Goal: Information Seeking & Learning: Check status

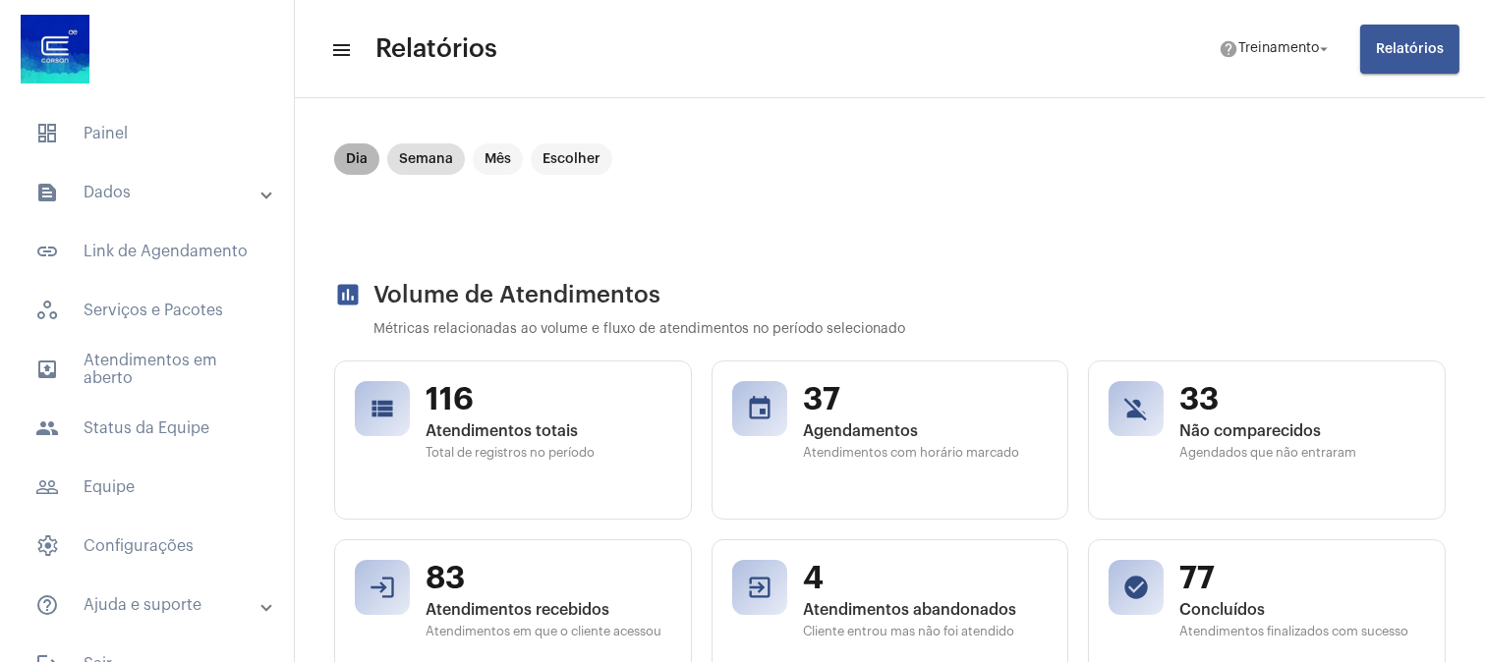
click at [354, 151] on mat-chip "Dia" at bounding box center [356, 158] width 45 height 31
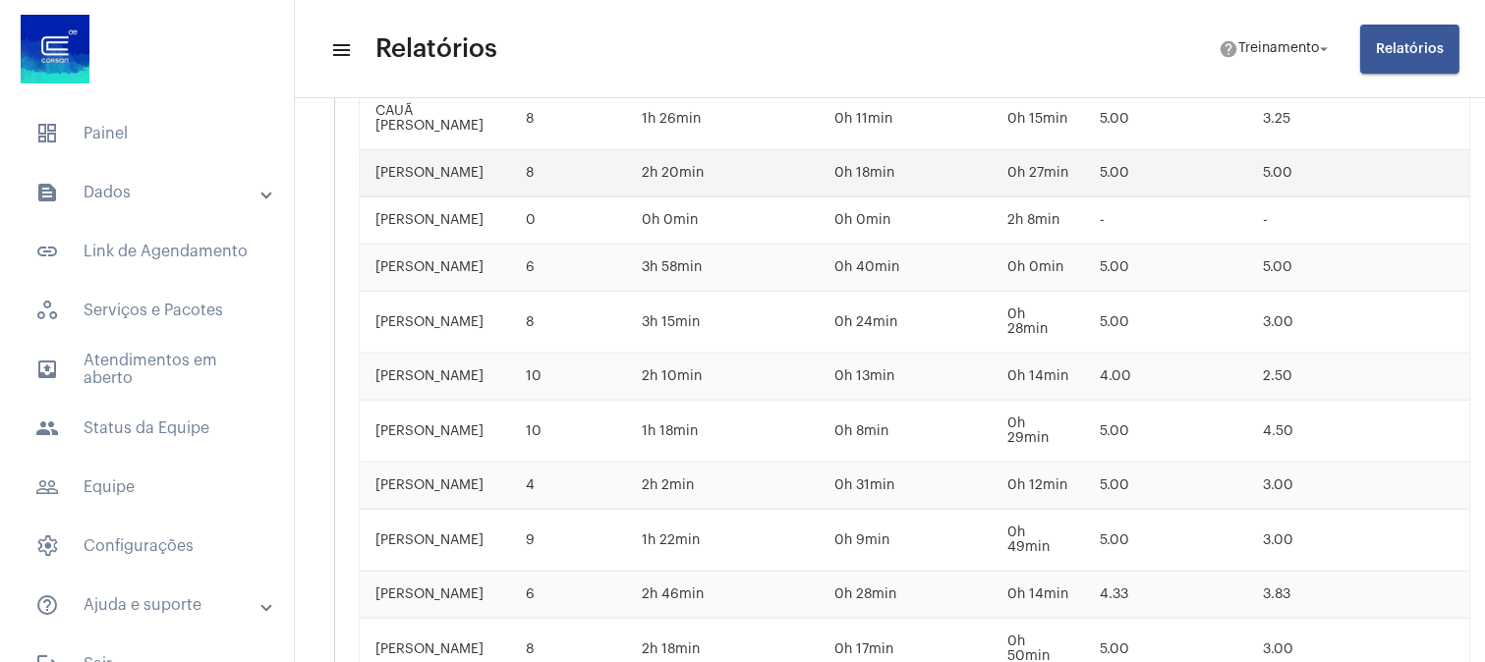
scroll to position [3865, 0]
drag, startPoint x: 843, startPoint y: 280, endPoint x: 896, endPoint y: 280, distance: 53.1
click at [896, 280] on td "0h 40min" at bounding box center [904, 267] width 172 height 47
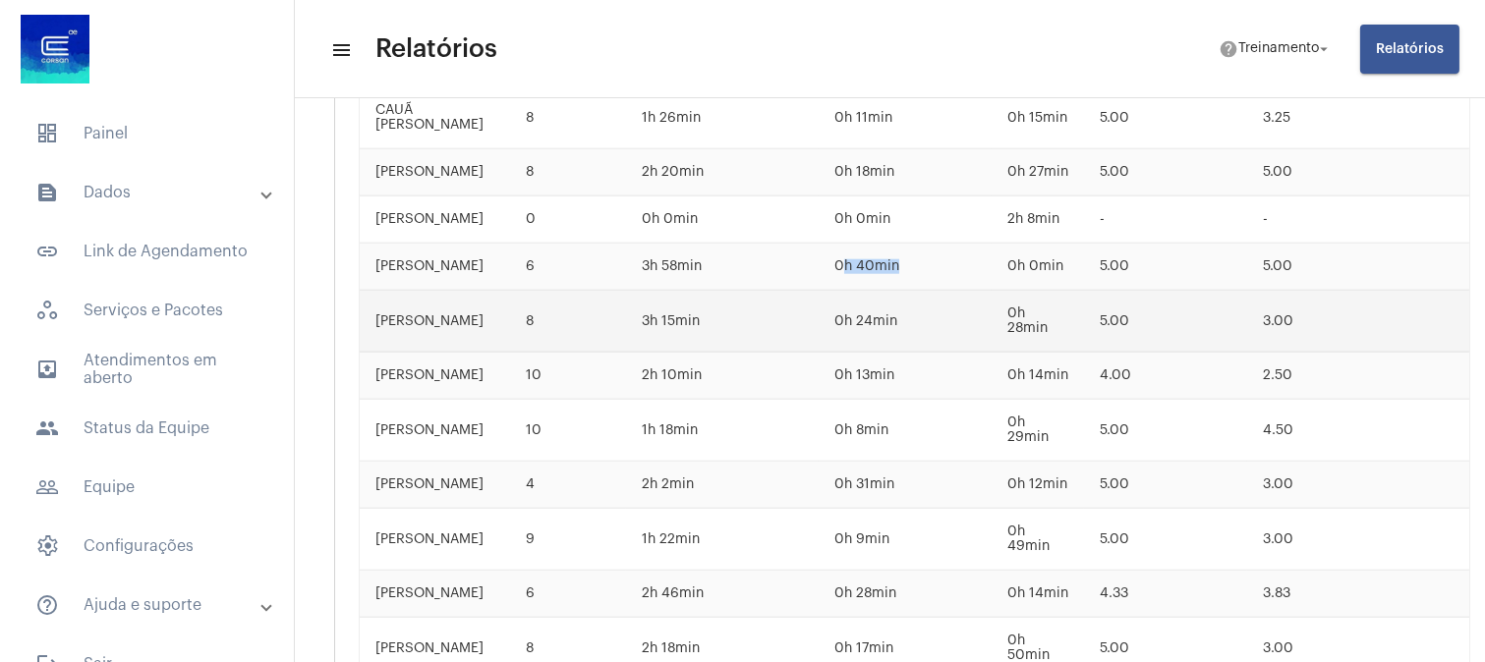
drag, startPoint x: 843, startPoint y: 331, endPoint x: 916, endPoint y: 325, distance: 72.9
click at [916, 325] on td "0h 24min" at bounding box center [904, 322] width 172 height 62
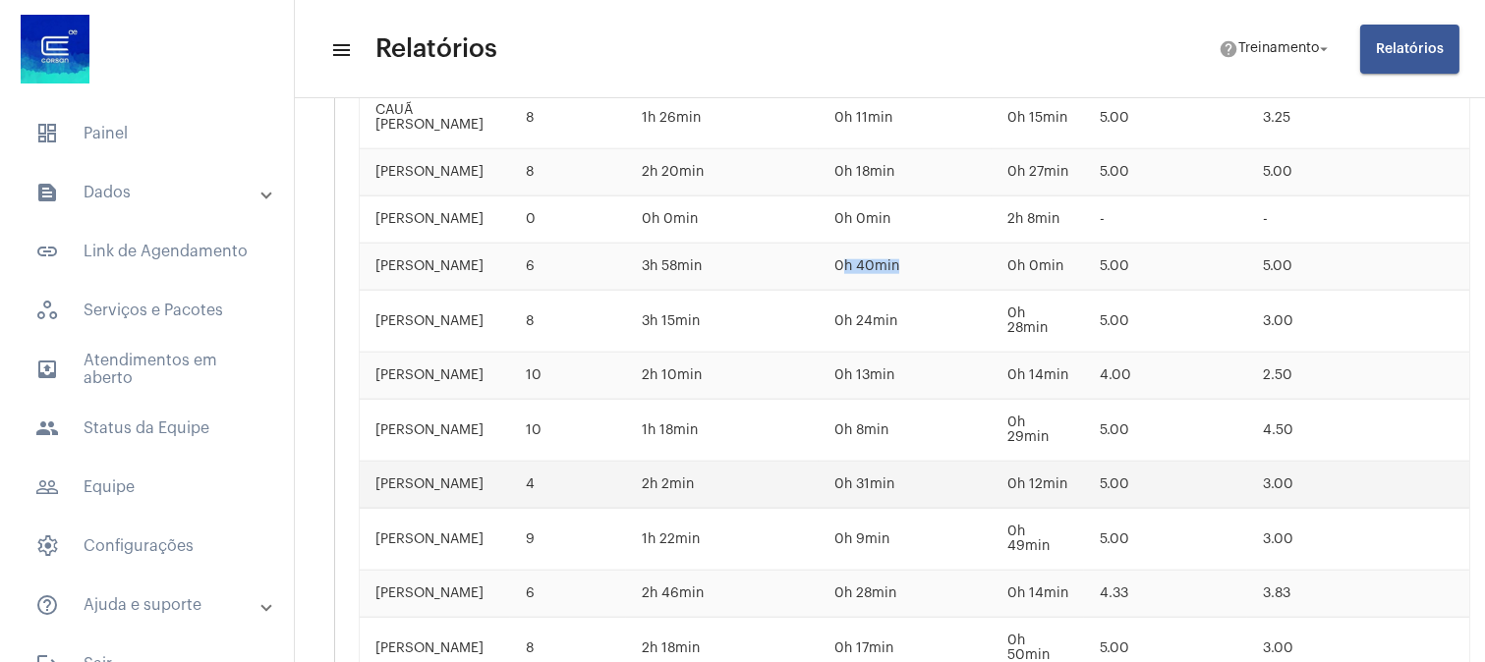
drag, startPoint x: 843, startPoint y: 483, endPoint x: 928, endPoint y: 483, distance: 84.5
click at [928, 483] on td "0h 31min" at bounding box center [904, 485] width 172 height 47
drag, startPoint x: 843, startPoint y: 580, endPoint x: 935, endPoint y: 595, distance: 93.7
click at [935, 595] on td "0h 28min" at bounding box center [904, 594] width 172 height 47
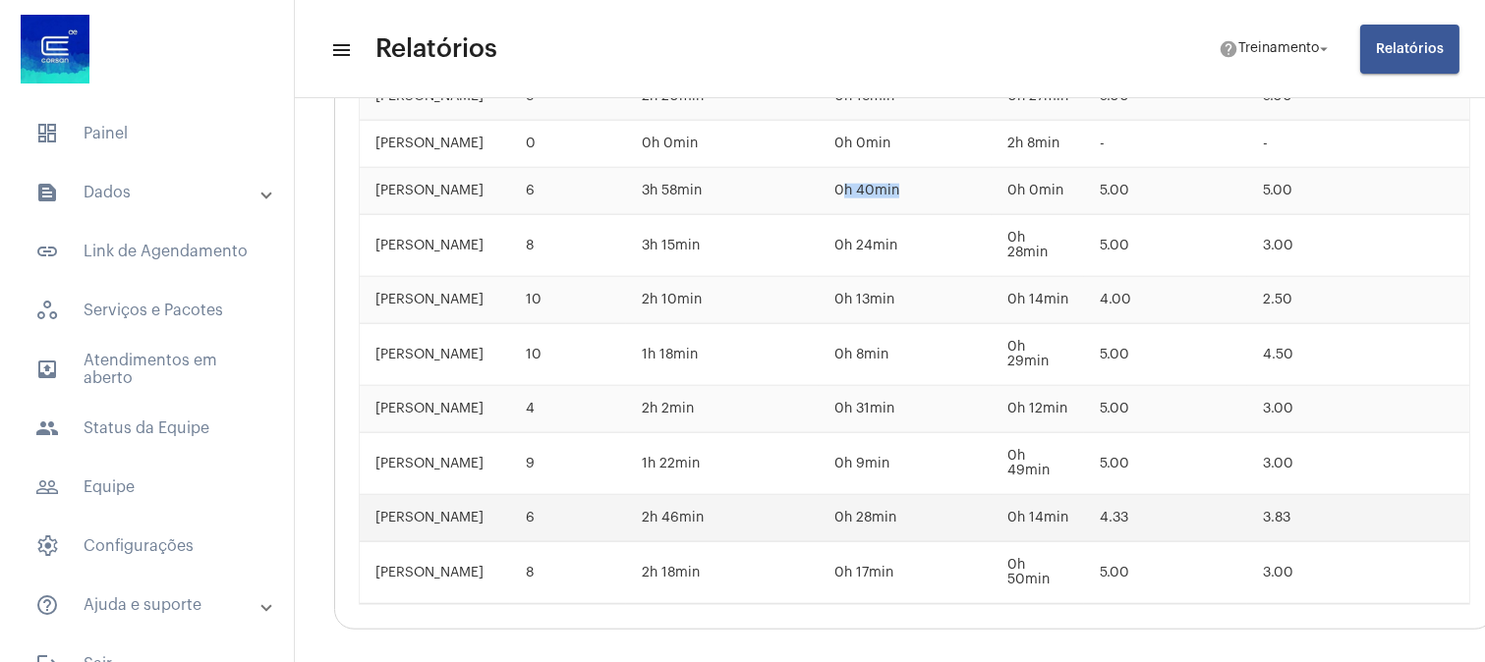
scroll to position [4050, 0]
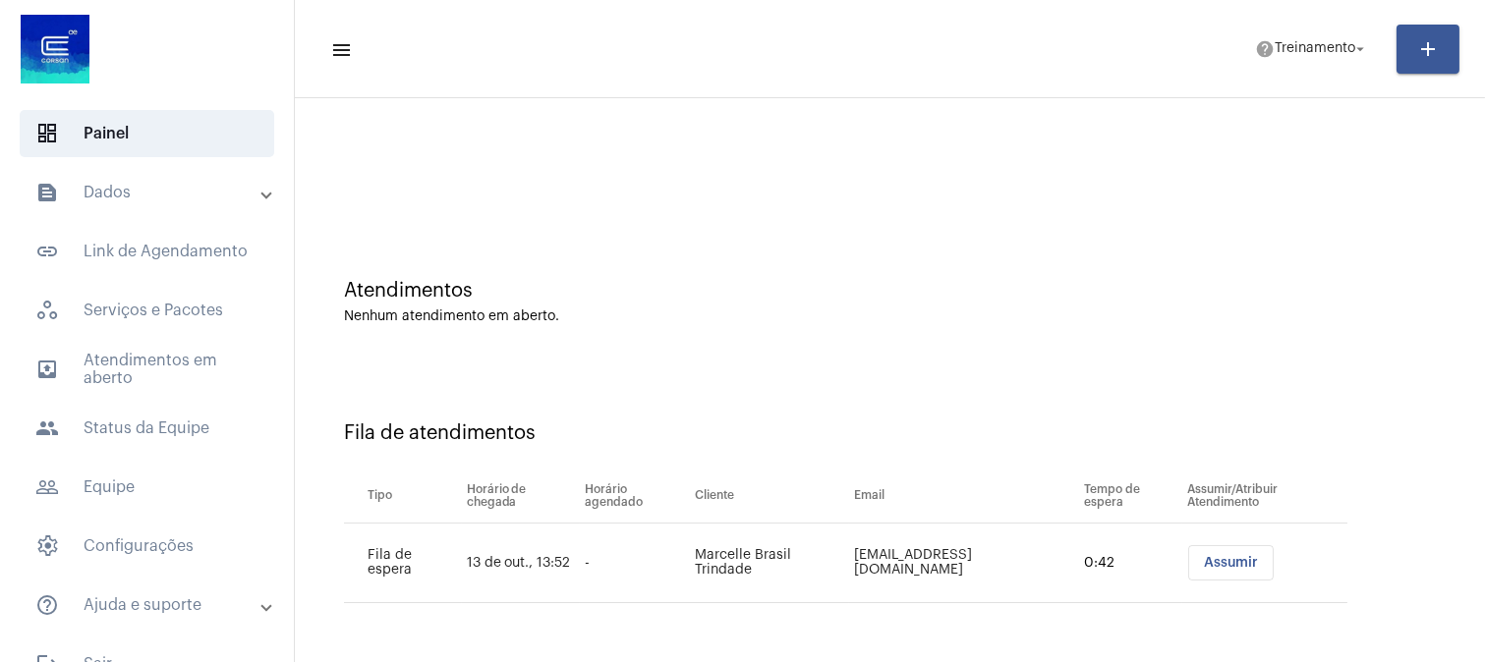
click at [1298, 373] on div "Fila de atendimentos Tipo Horário de chegada Horário agendado Cliente Email Tem…" at bounding box center [890, 505] width 1170 height 283
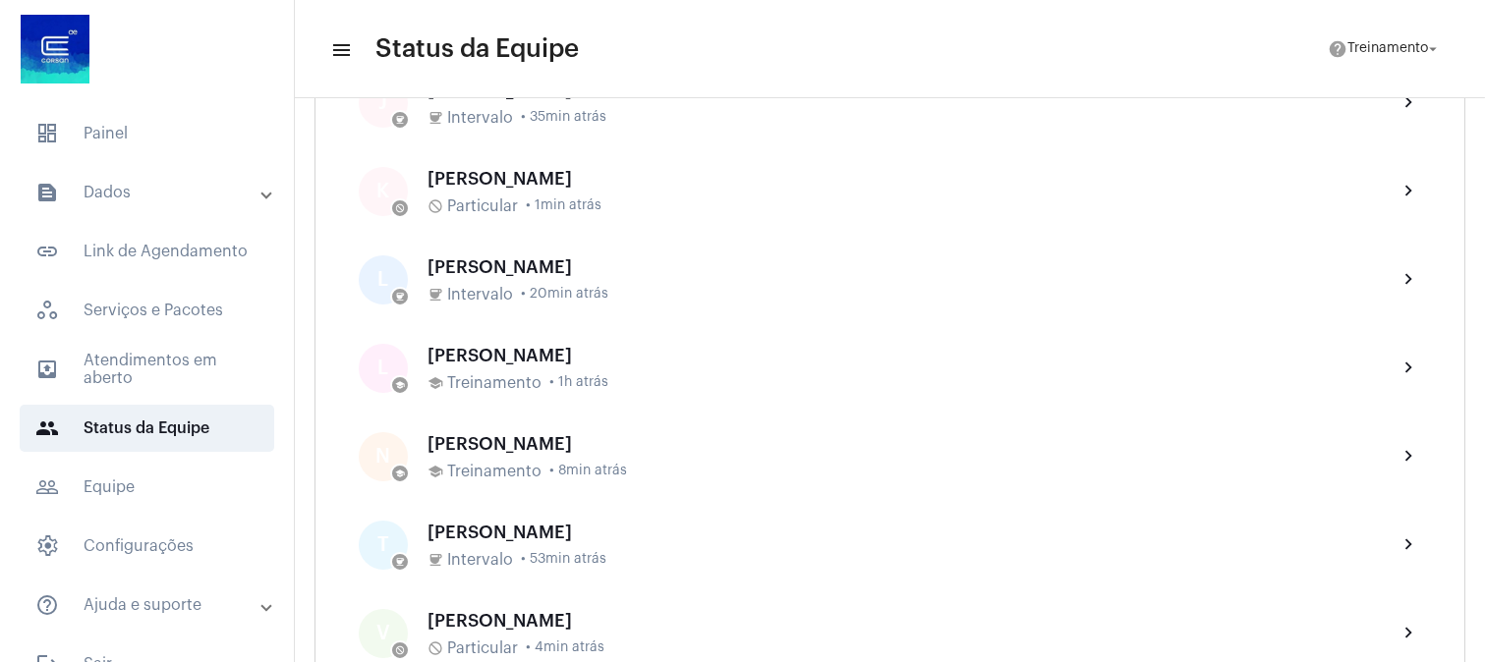
scroll to position [983, 0]
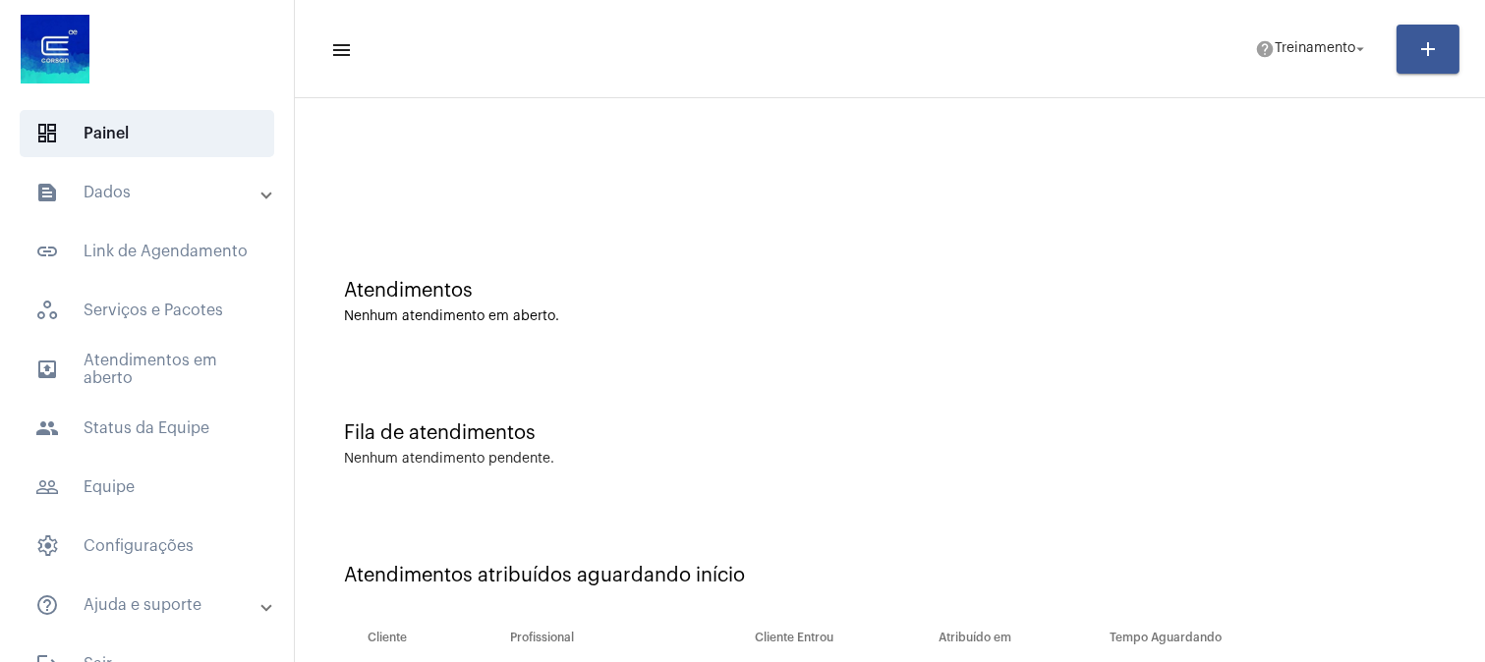
click at [1125, 295] on div "Atendimentos" at bounding box center [890, 291] width 1092 height 22
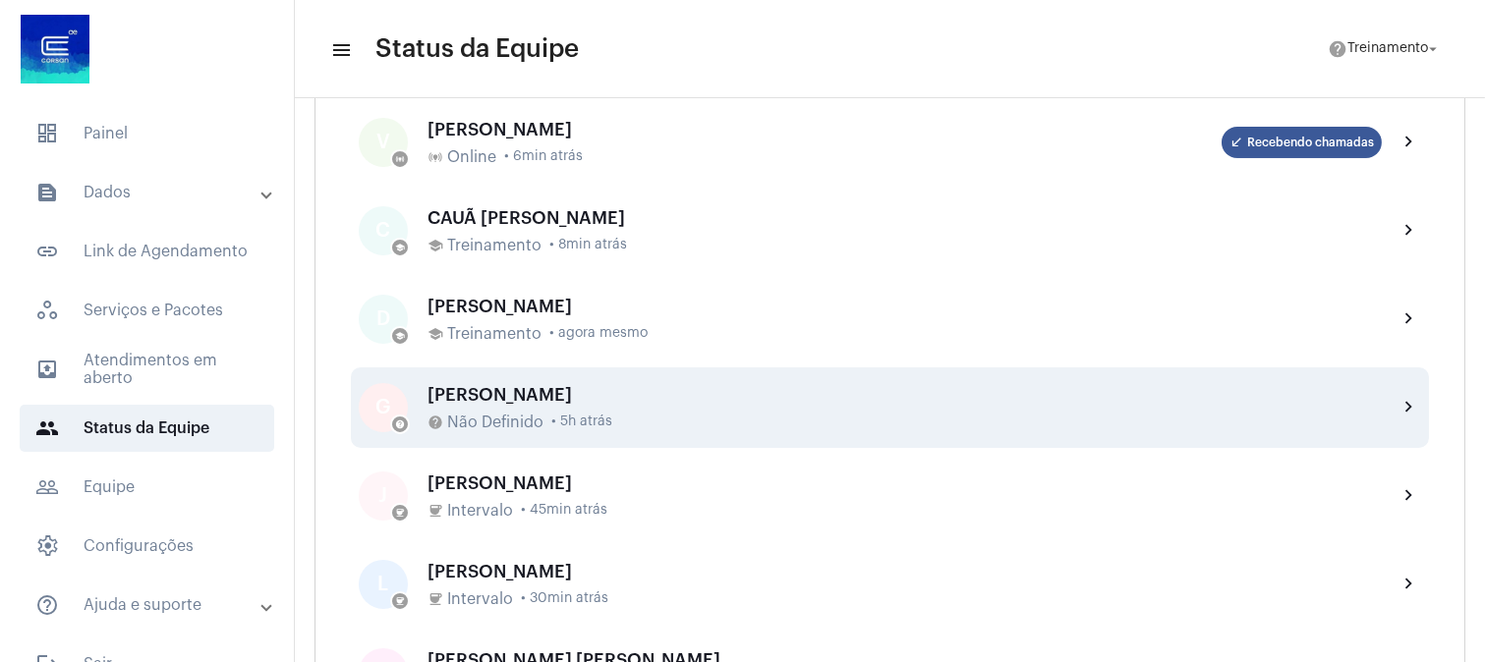
scroll to position [545, 0]
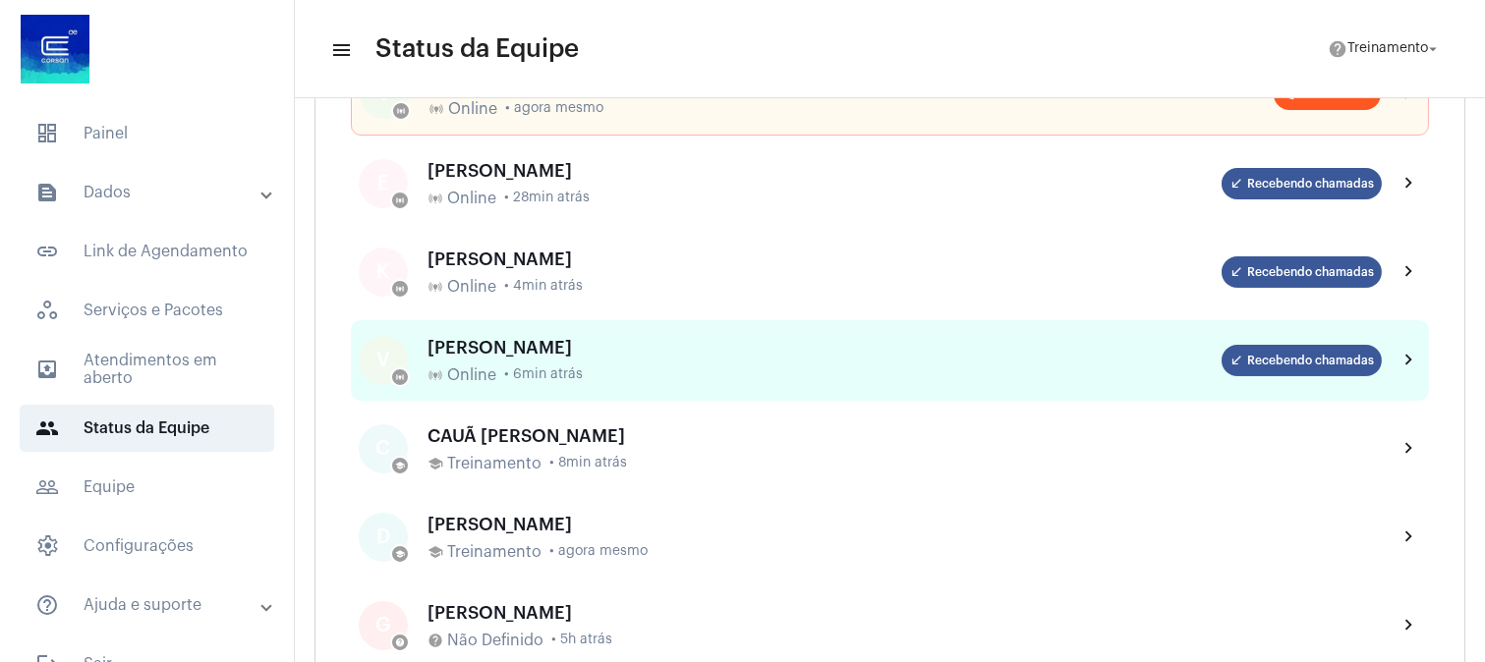
scroll to position [218, 0]
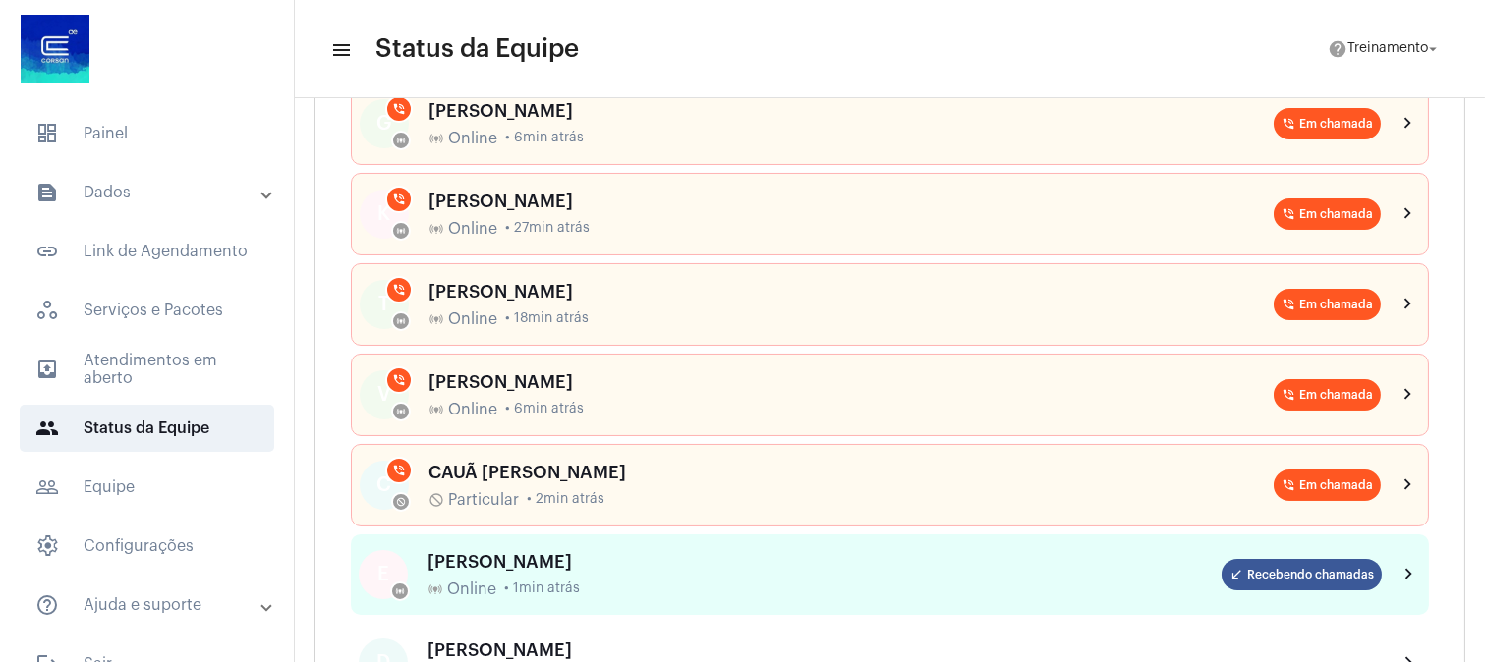
scroll to position [109, 0]
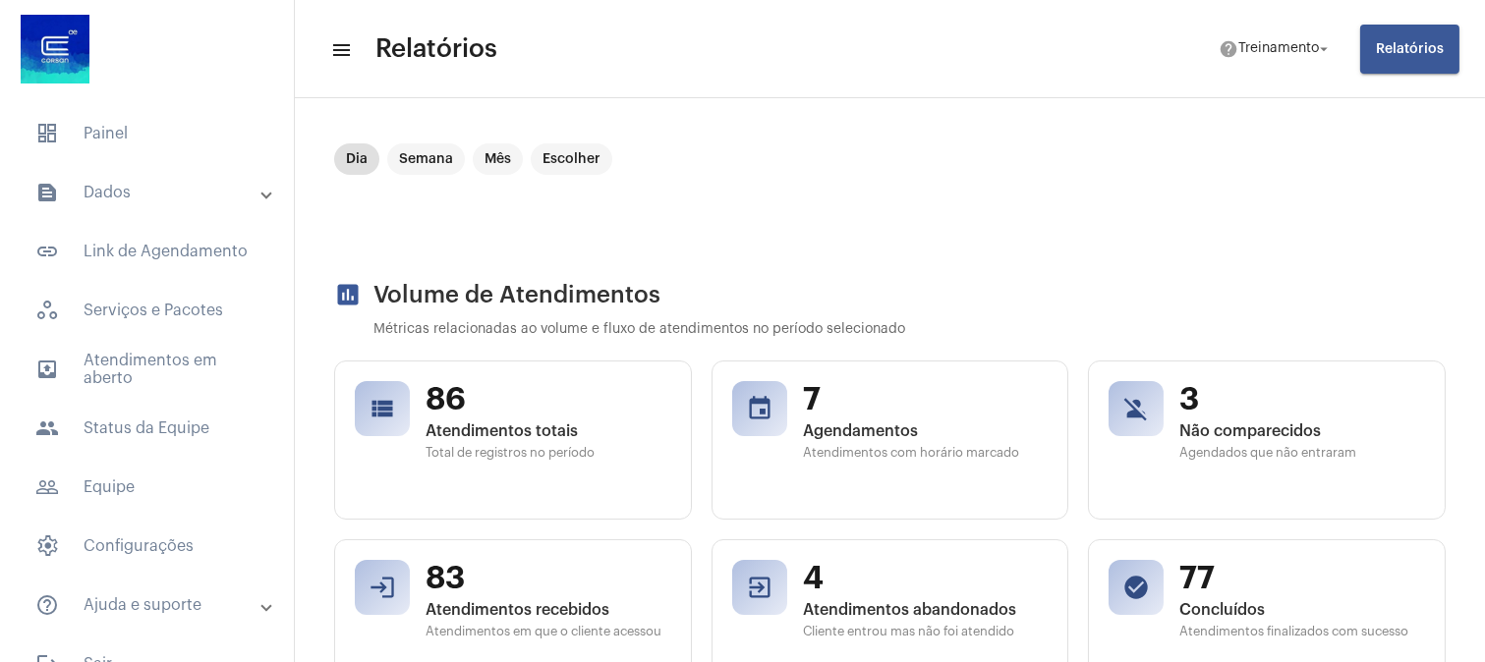
scroll to position [4050, 0]
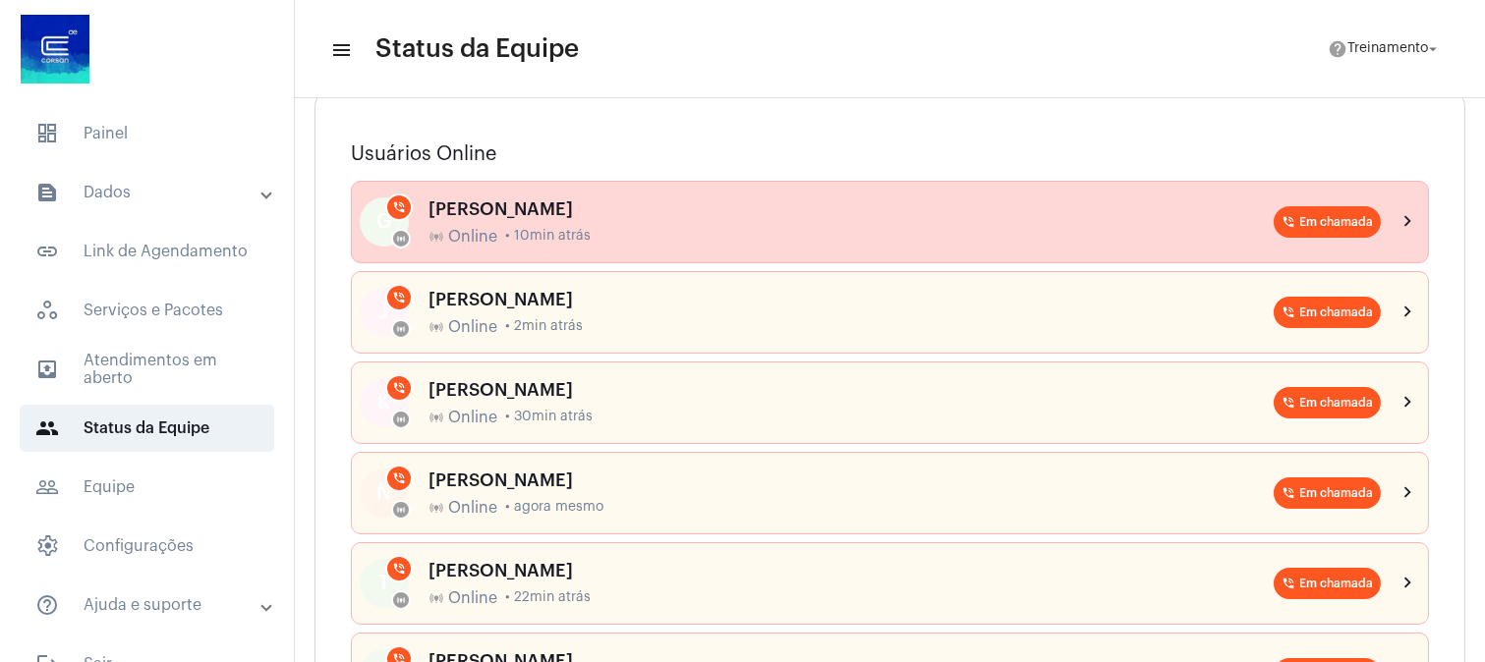
scroll to position [327, 0]
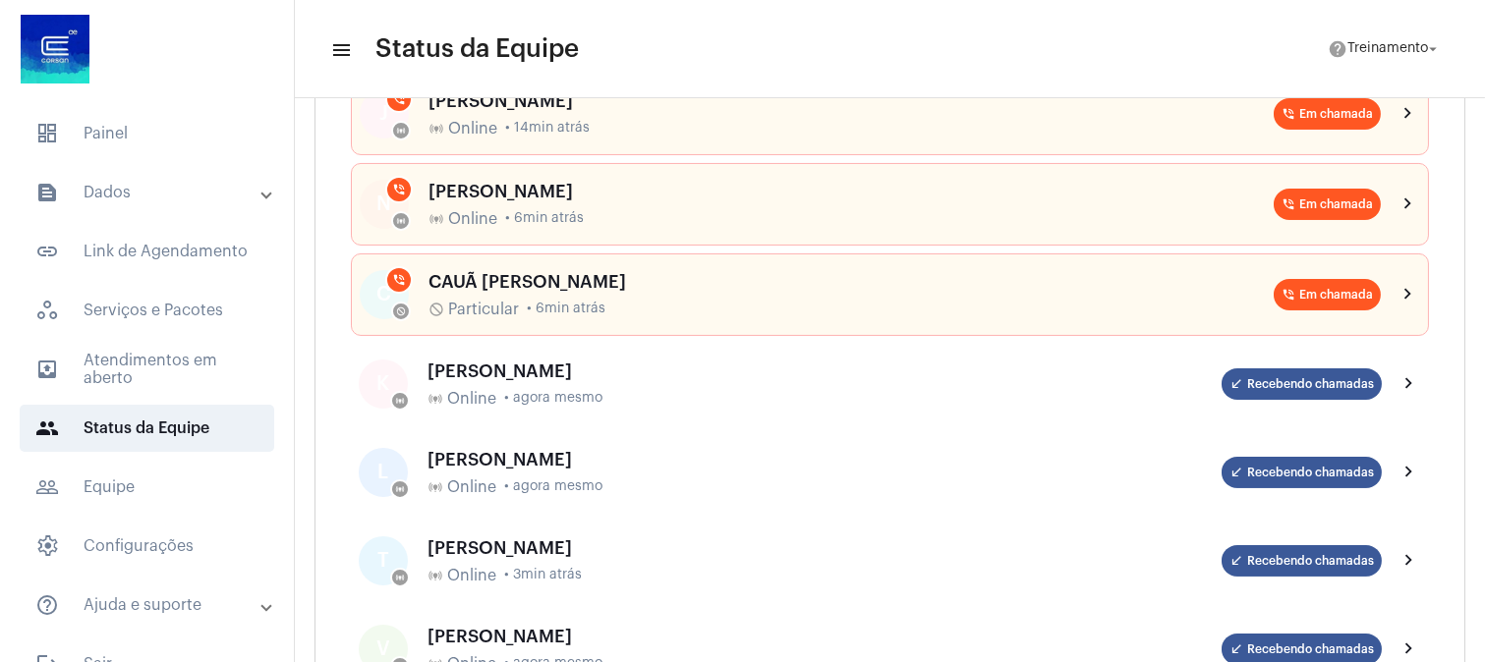
scroll to position [436, 0]
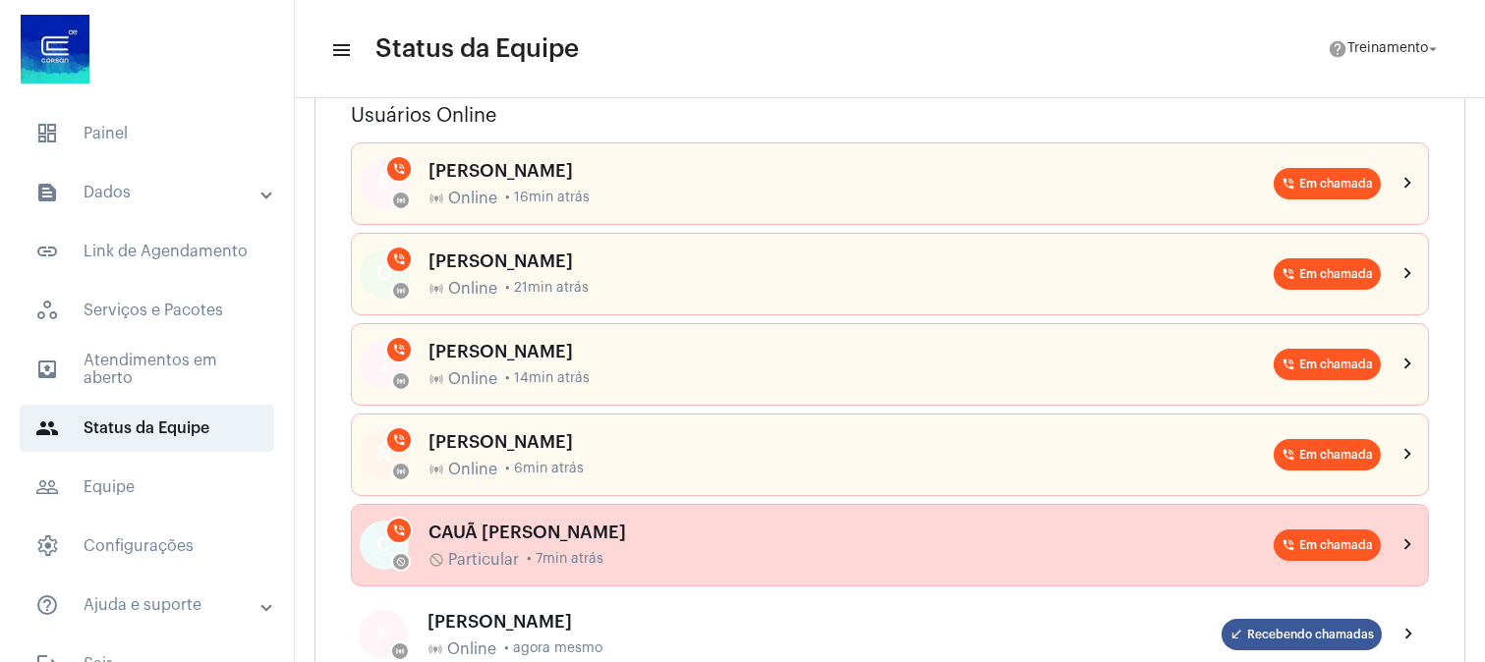
scroll to position [218, 0]
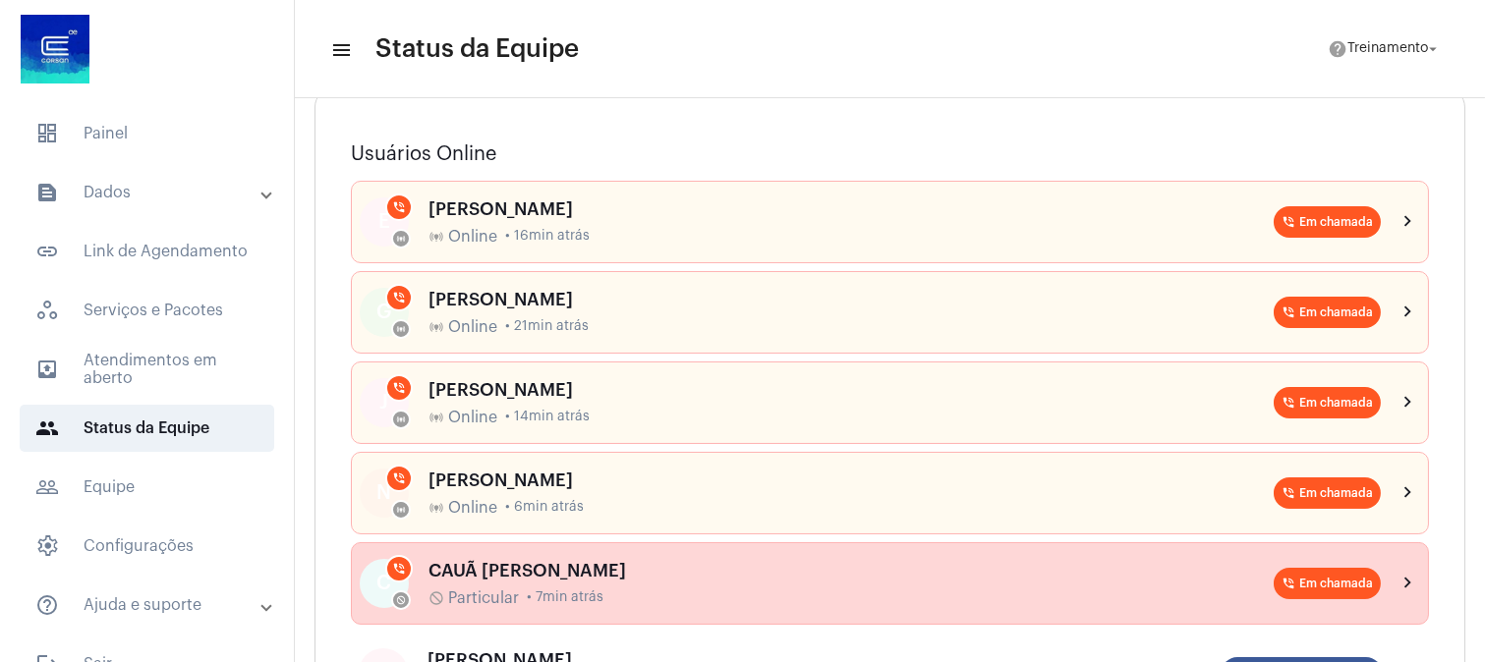
click at [604, 591] on div "do_not_disturb Particular • 7min atrás" at bounding box center [850, 599] width 845 height 18
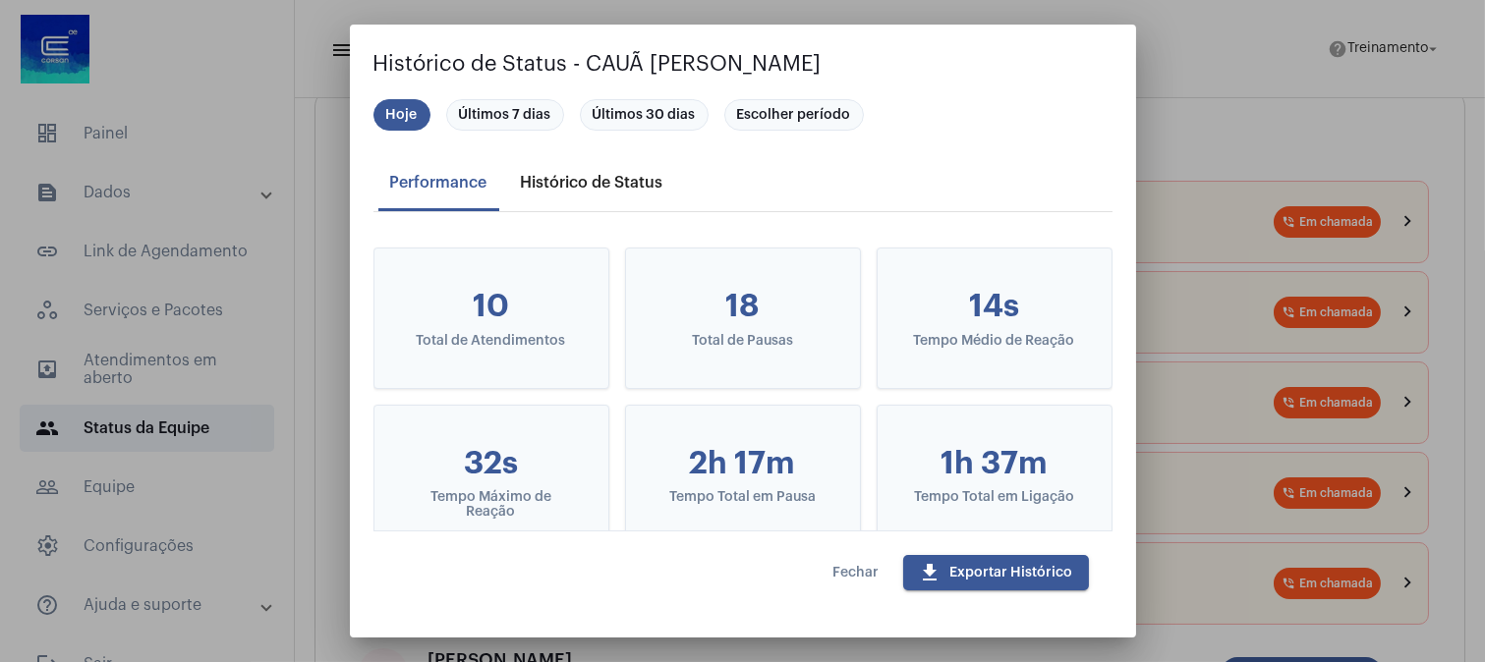
click at [593, 170] on div "Histórico de Status" at bounding box center [592, 182] width 166 height 47
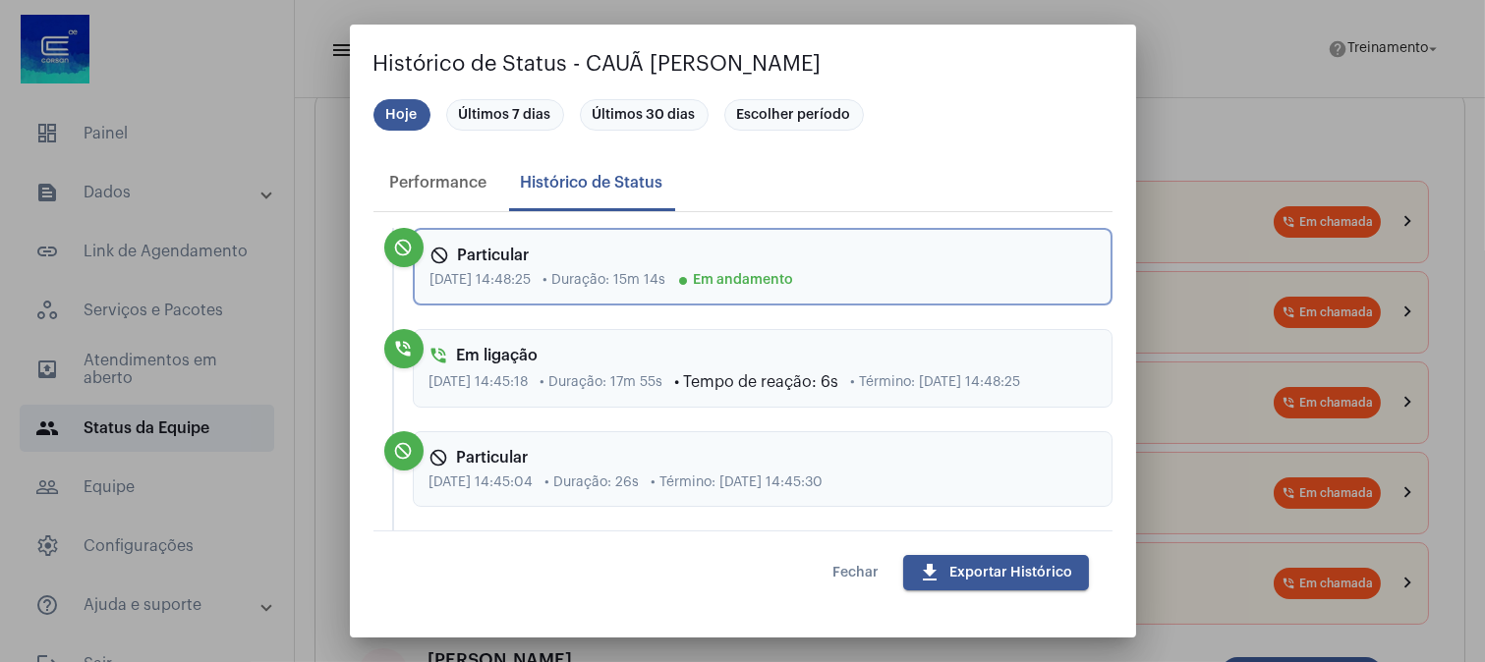
click at [840, 568] on span "Fechar" at bounding box center [856, 573] width 46 height 14
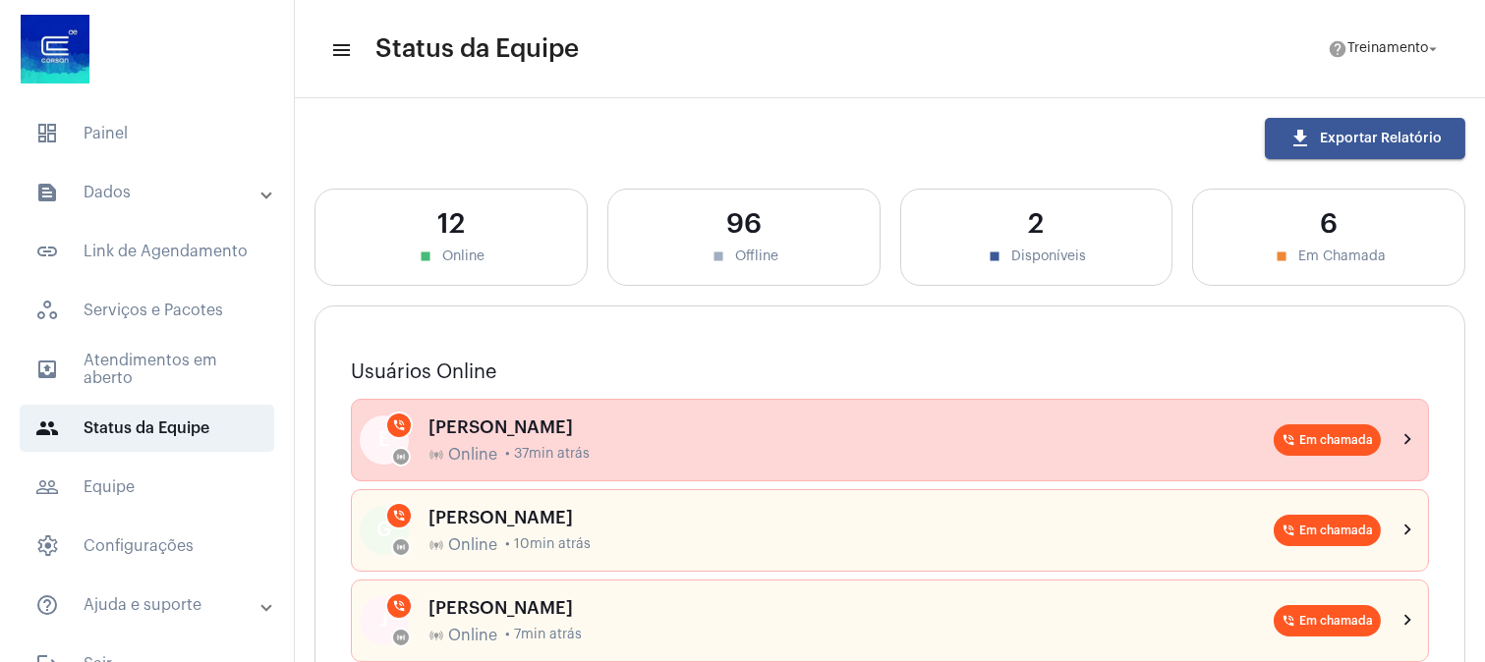
click at [609, 427] on div "[PERSON_NAME]" at bounding box center [850, 428] width 845 height 20
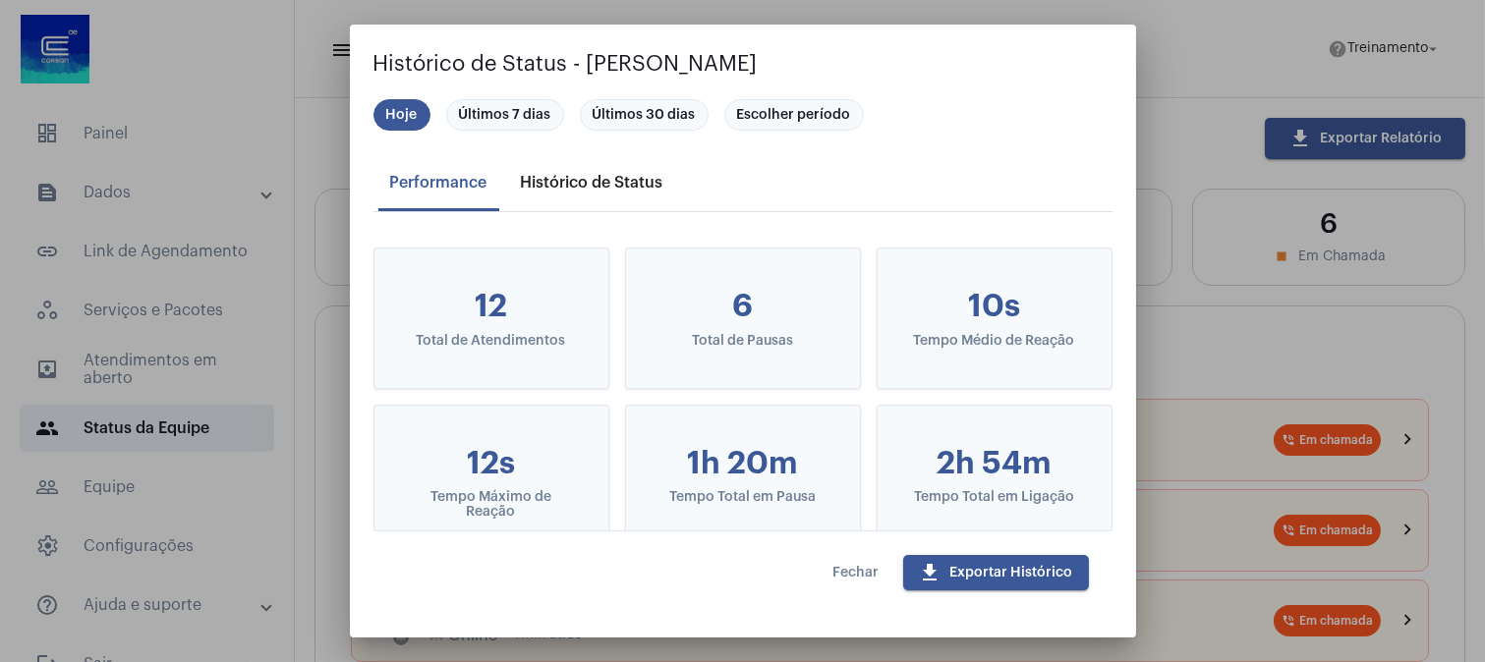
click at [586, 184] on div "Histórico de Status" at bounding box center [592, 183] width 142 height 18
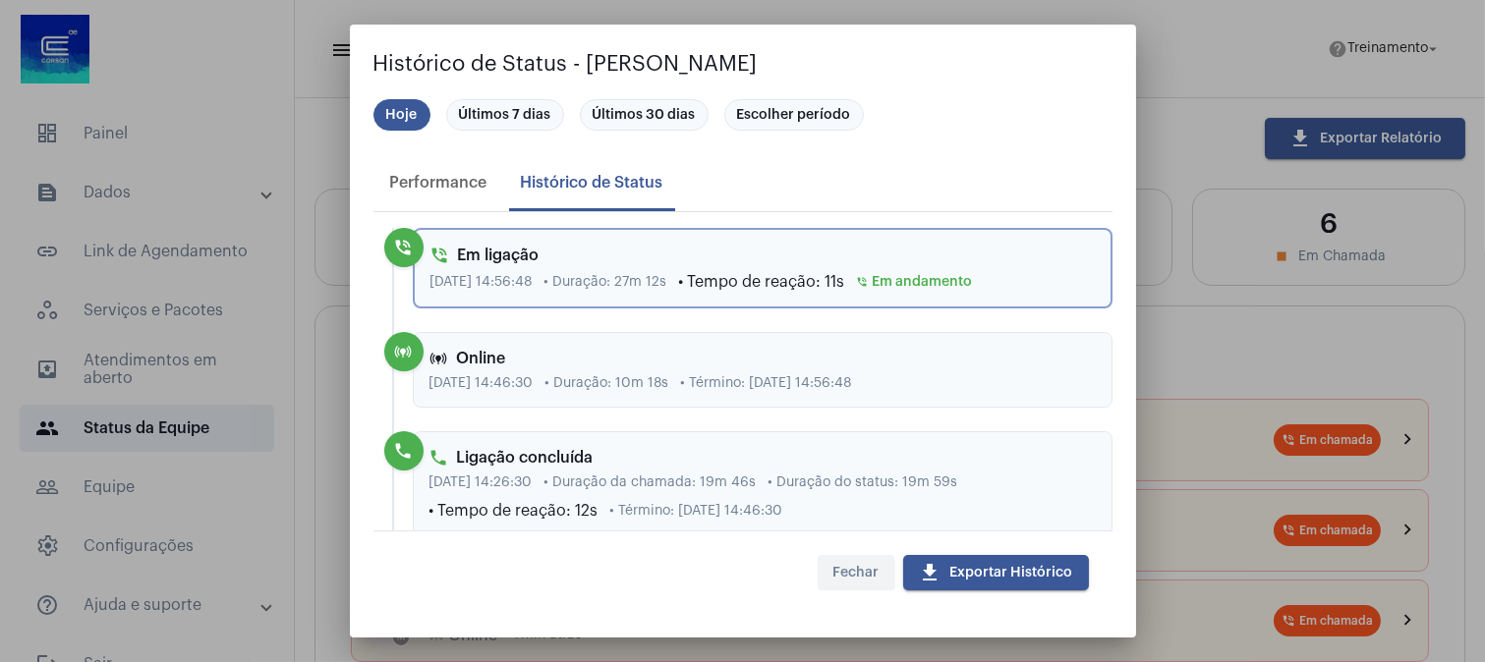
click at [842, 577] on span "Fechar" at bounding box center [856, 573] width 46 height 14
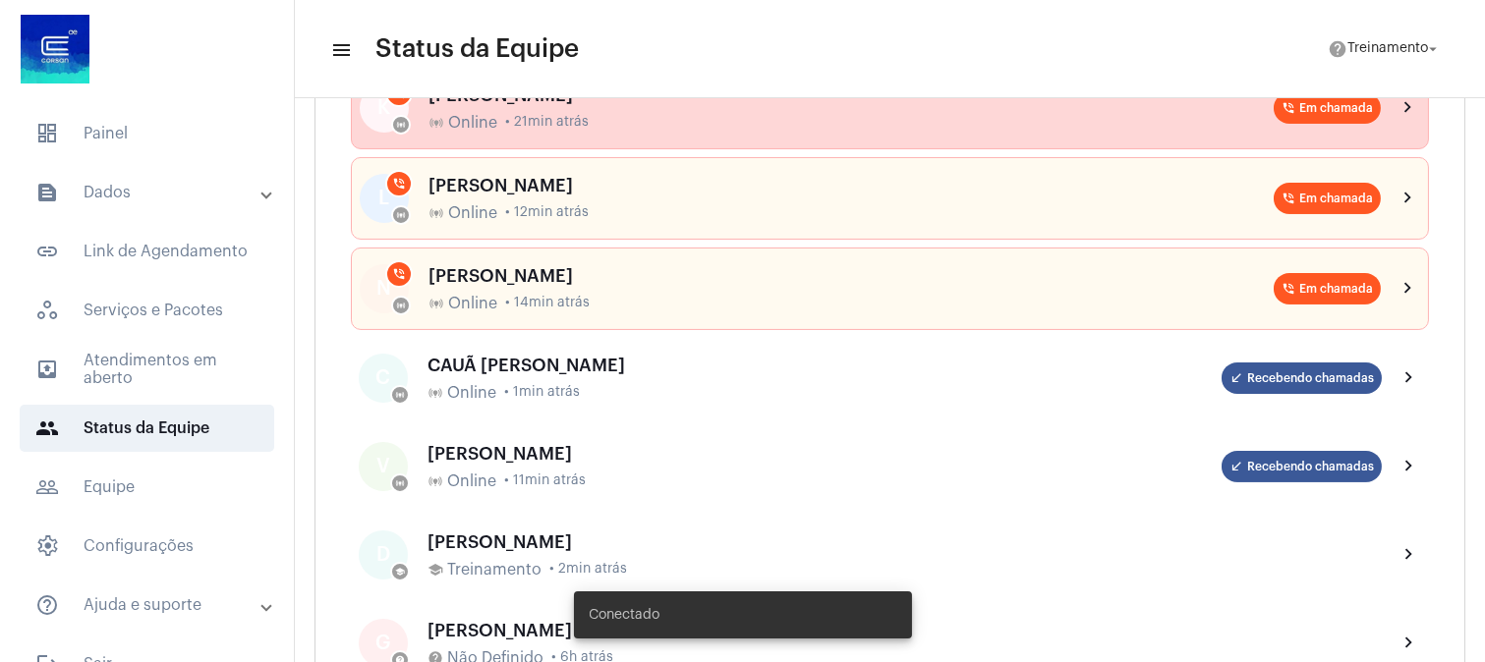
scroll to position [654, 0]
